Goal: Information Seeking & Learning: Learn about a topic

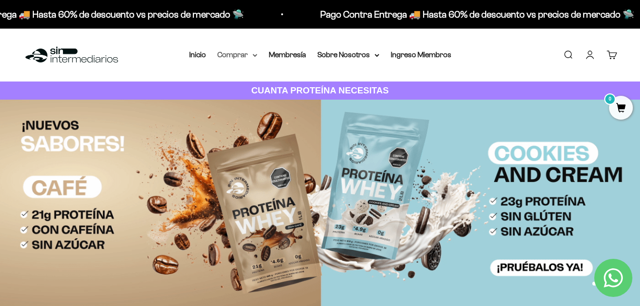
click at [251, 55] on summary "Comprar" at bounding box center [237, 55] width 40 height 12
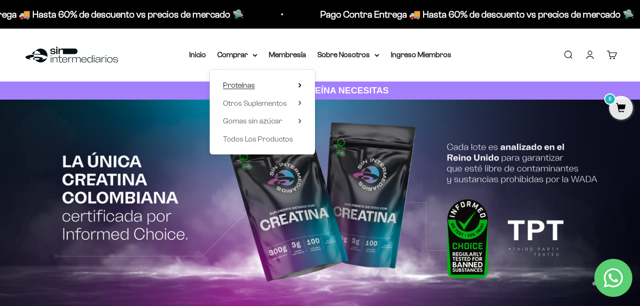
click at [299, 87] on icon at bounding box center [300, 85] width 2 height 4
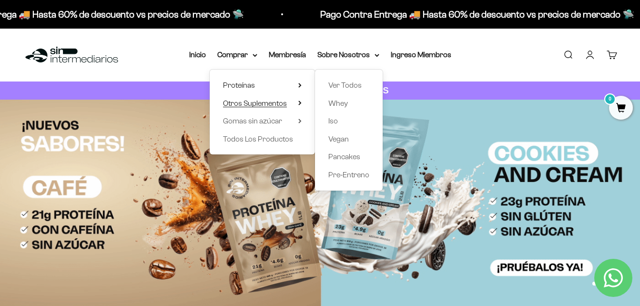
click at [297, 102] on summary "Otros Suplementos" at bounding box center [262, 103] width 79 height 12
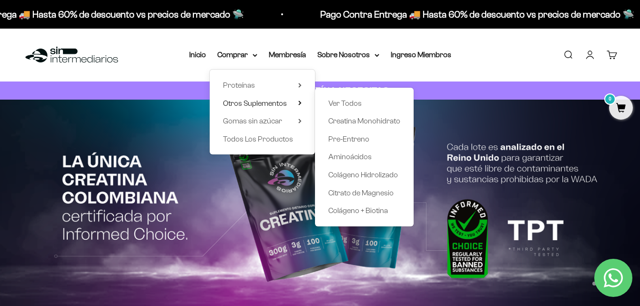
click at [302, 84] on div "Proteínas Ver Todos Whey Iso Vegan" at bounding box center [262, 112] width 105 height 85
click at [299, 84] on icon at bounding box center [300, 85] width 2 height 4
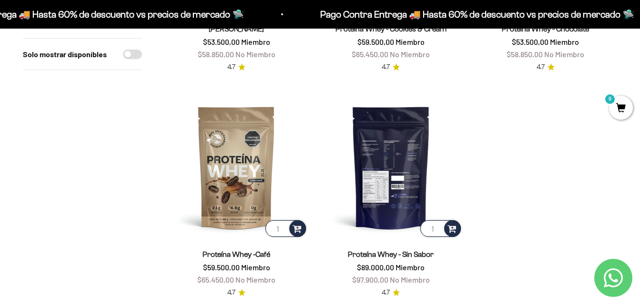
scroll to position [334, 0]
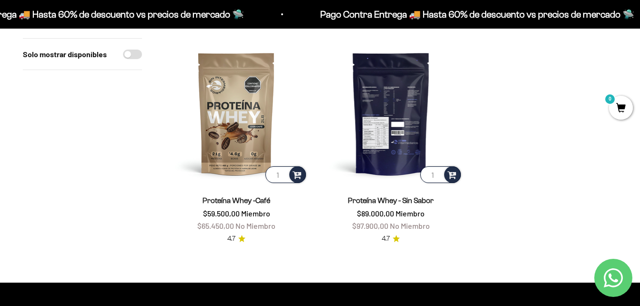
click at [406, 133] on img at bounding box center [390, 113] width 143 height 143
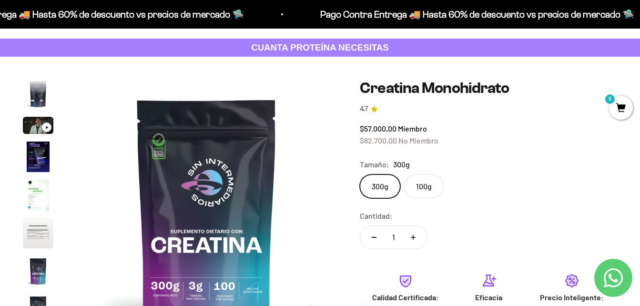
scroll to position [95, 0]
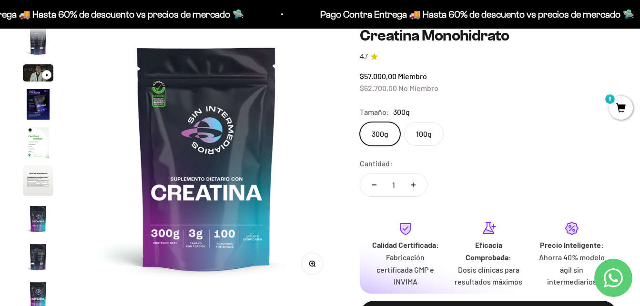
click at [430, 136] on label "100g" at bounding box center [424, 134] width 40 height 24
click at [360, 122] on input "100g" at bounding box center [359, 122] width 0 height 0
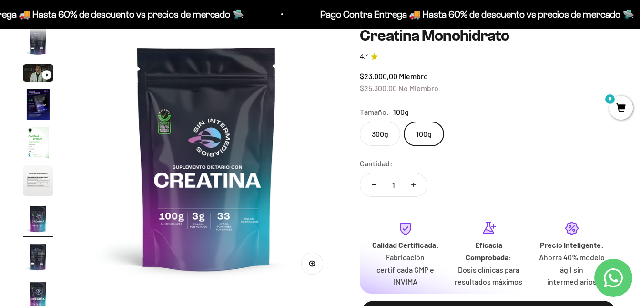
click at [376, 139] on label "300g" at bounding box center [380, 134] width 41 height 24
click at [360, 122] on input "300g" at bounding box center [359, 122] width 0 height 0
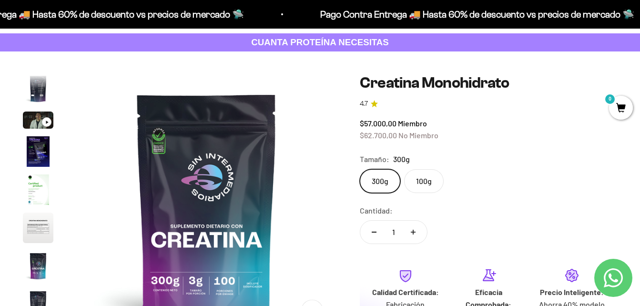
scroll to position [48, 0]
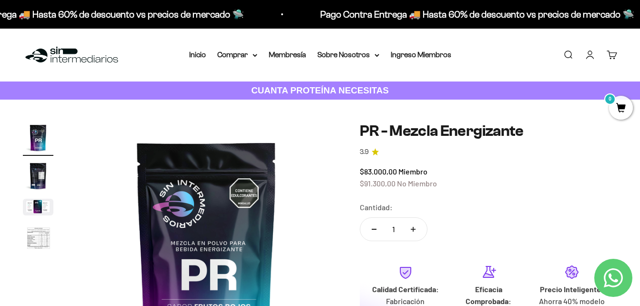
click at [33, 176] on img "Ir al artículo 2" at bounding box center [38, 176] width 31 height 31
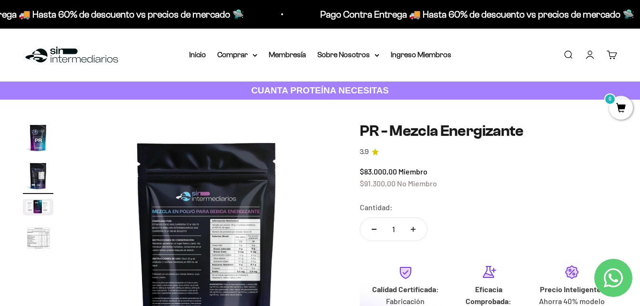
scroll to position [48, 0]
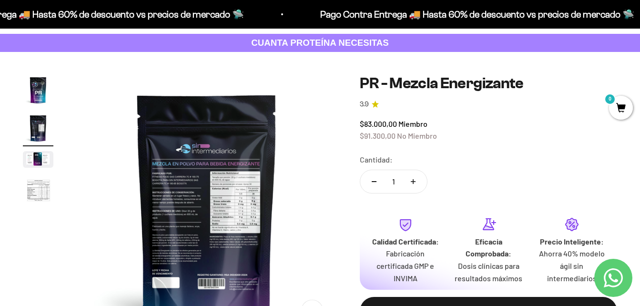
click at [33, 157] on img "Ir al artículo 3" at bounding box center [38, 159] width 31 height 17
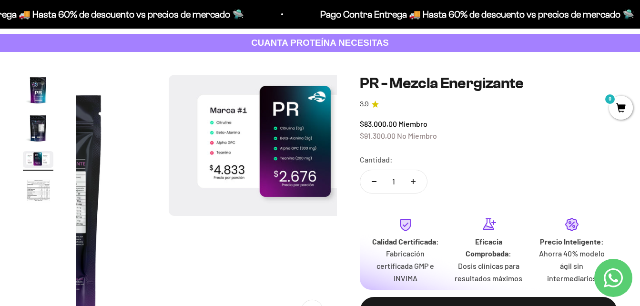
scroll to position [0, 533]
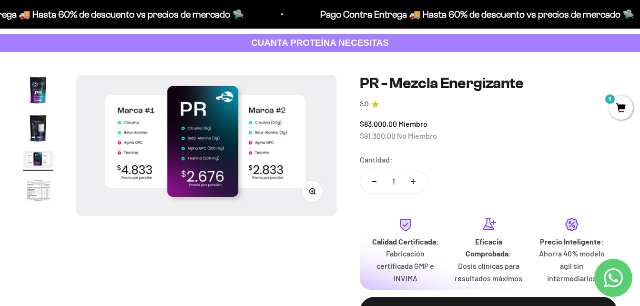
click at [35, 194] on img "Ir al artículo 4" at bounding box center [38, 190] width 31 height 31
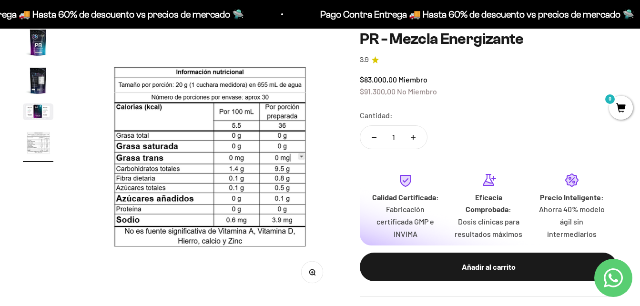
scroll to position [0, 0]
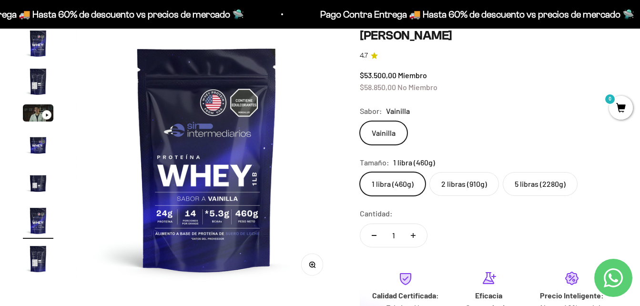
scroll to position [95, 0]
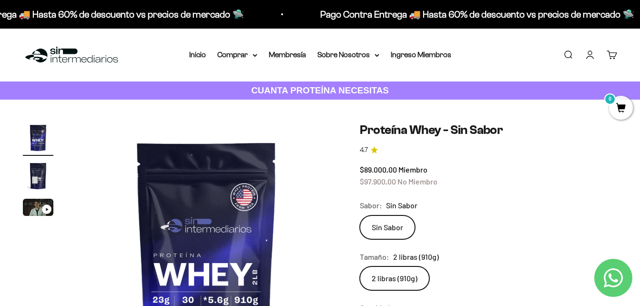
click at [39, 172] on img "Ir al artículo 2" at bounding box center [38, 176] width 31 height 31
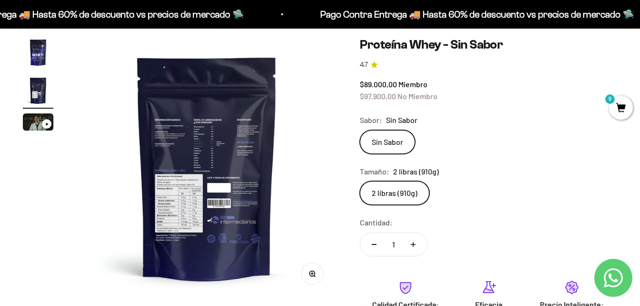
scroll to position [95, 0]
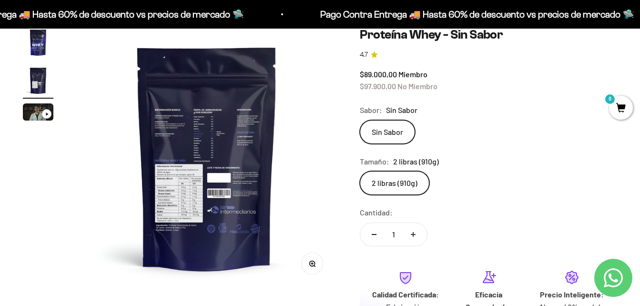
click at [193, 193] on img at bounding box center [206, 157] width 261 height 261
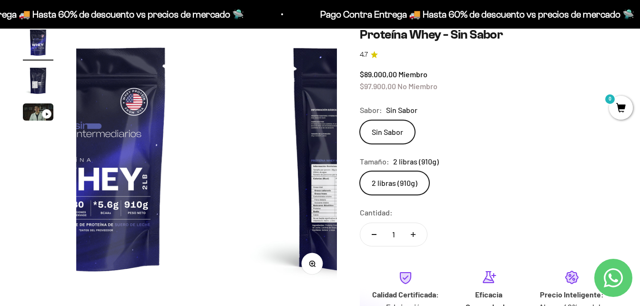
scroll to position [0, 0]
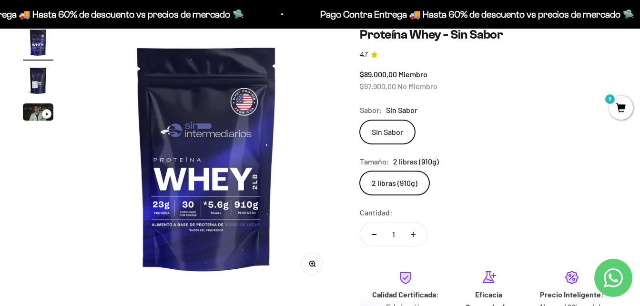
click at [36, 85] on img "Ir al artículo 2" at bounding box center [38, 80] width 31 height 31
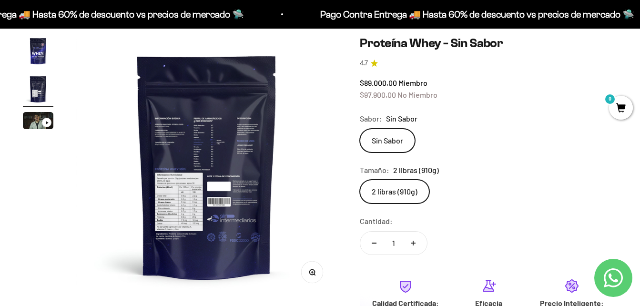
scroll to position [143, 0]
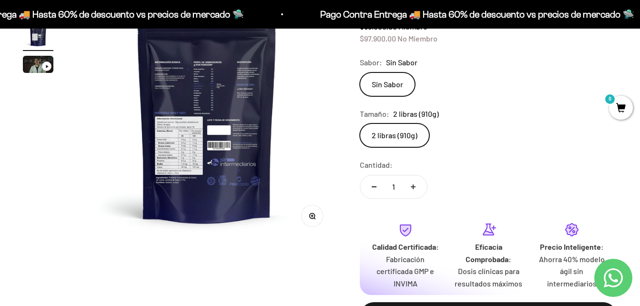
click at [319, 219] on button "Zoom" at bounding box center [312, 215] width 21 height 21
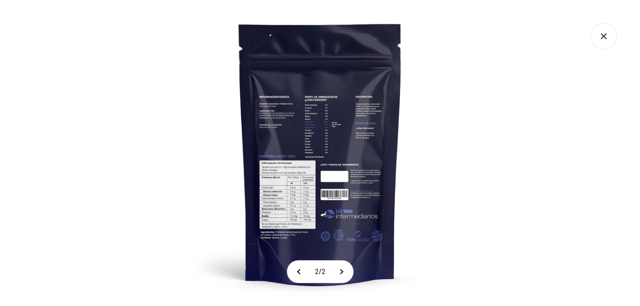
click at [315, 170] on img at bounding box center [320, 153] width 306 height 306
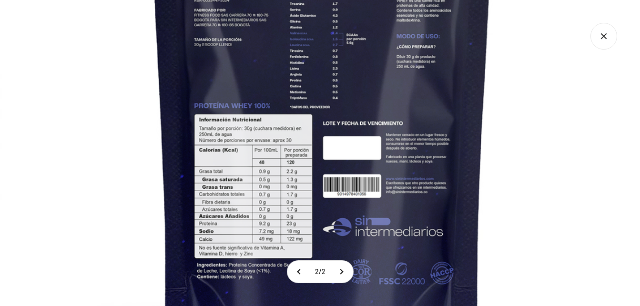
click at [317, 152] on img at bounding box center [321, 98] width 643 height 643
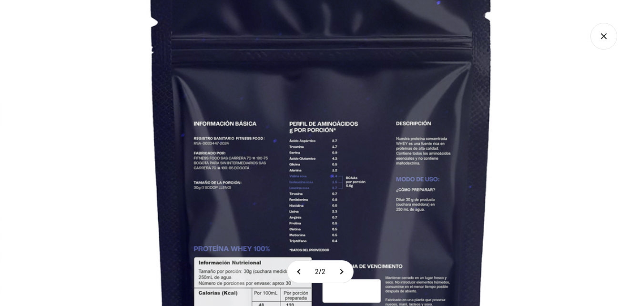
click at [605, 40] on icon "Cerrar galería" at bounding box center [604, 36] width 27 height 27
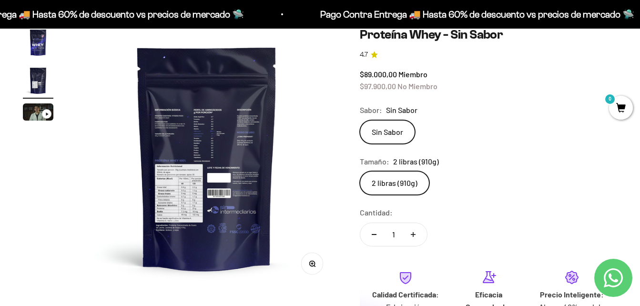
scroll to position [0, 0]
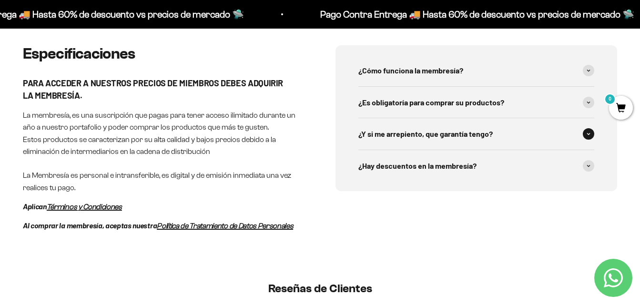
scroll to position [381, 0]
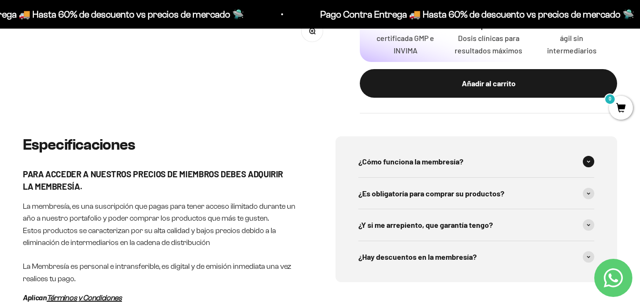
click at [408, 146] on div "¿Cómo funciona la membresía?" at bounding box center [476, 161] width 236 height 31
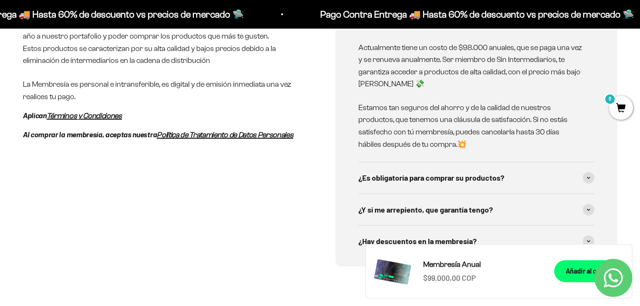
scroll to position [572, 0]
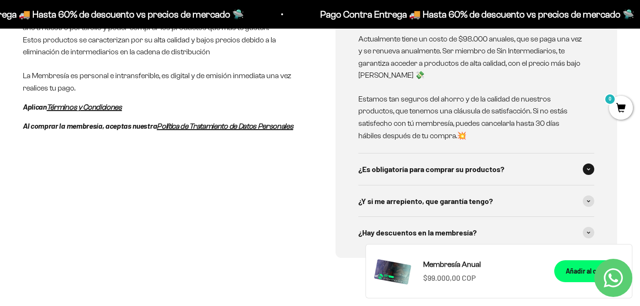
click at [506, 158] on div "¿Es obligatoría para comprar su productos?" at bounding box center [476, 168] width 236 height 31
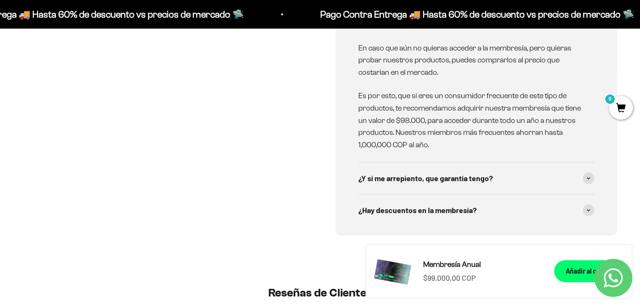
scroll to position [763, 0]
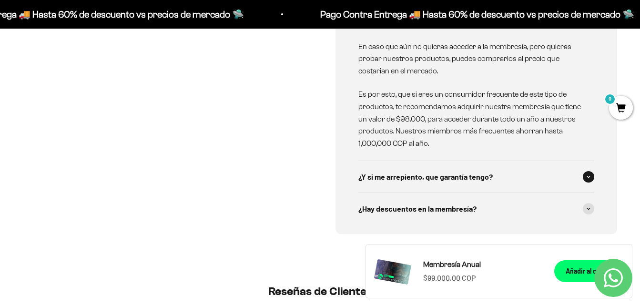
click at [543, 165] on div "¿Y si me arrepiento, que garantía tengo?" at bounding box center [476, 176] width 236 height 31
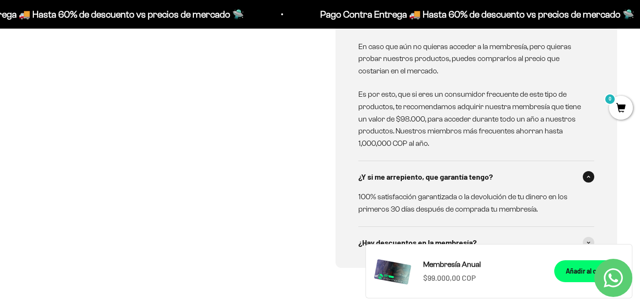
scroll to position [810, 0]
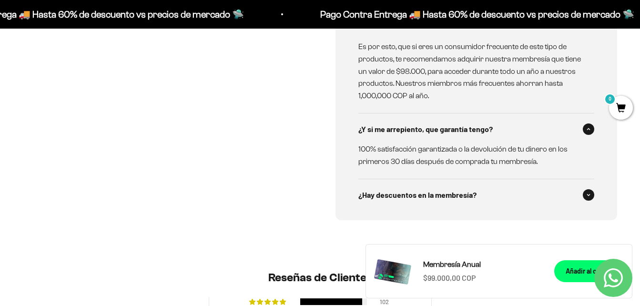
click at [539, 183] on div "¿Hay descuentos en la membresía?" at bounding box center [476, 194] width 236 height 31
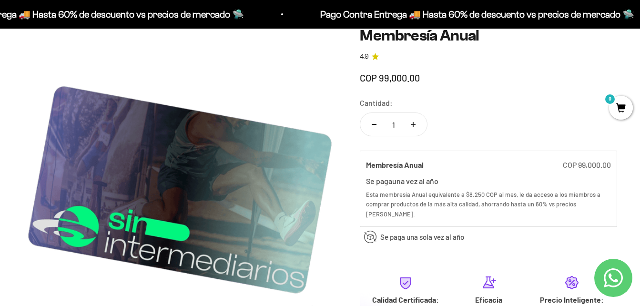
scroll to position [0, 0]
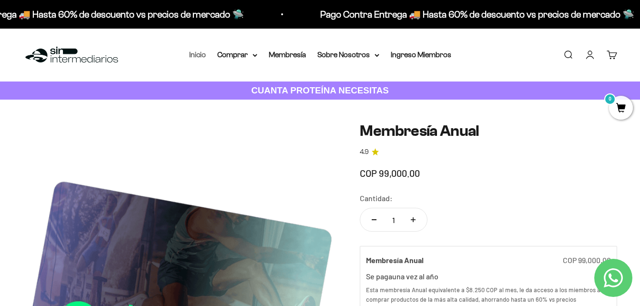
click at [204, 55] on link "Inicio" at bounding box center [197, 55] width 17 height 8
